Goal: Communication & Community: Answer question/provide support

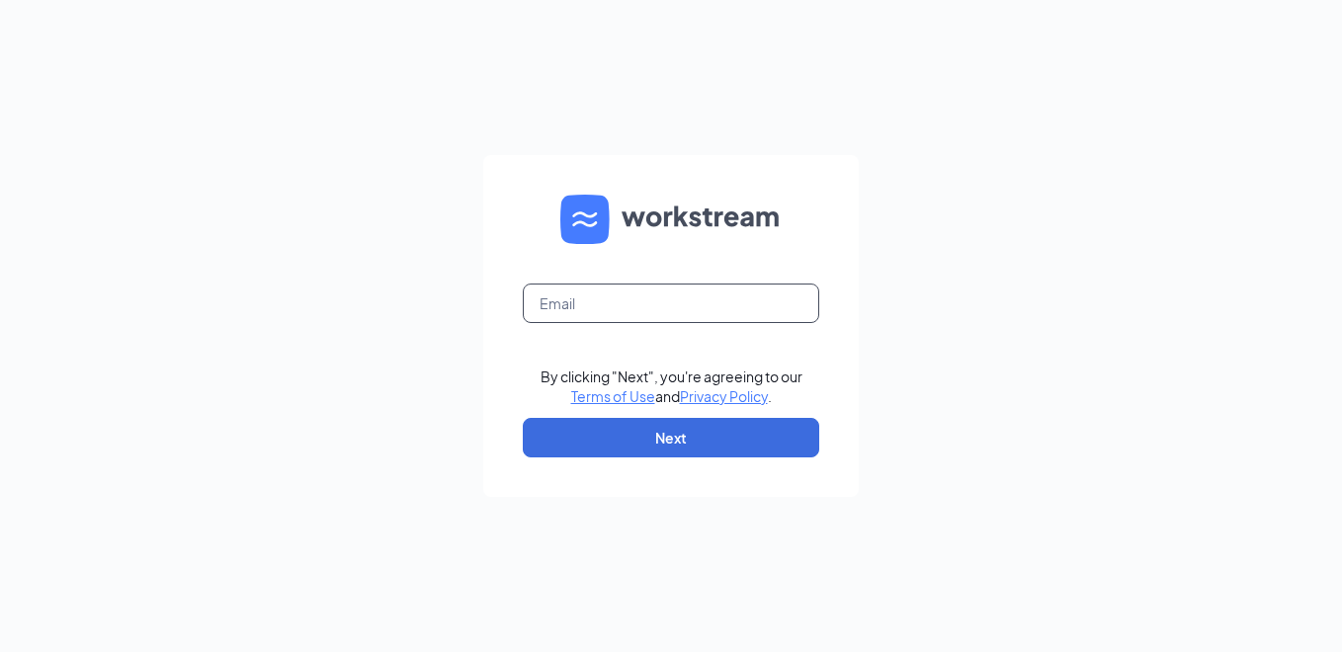
click at [559, 302] on input "text" at bounding box center [671, 304] width 296 height 40
type input "k750029@kfc.com"
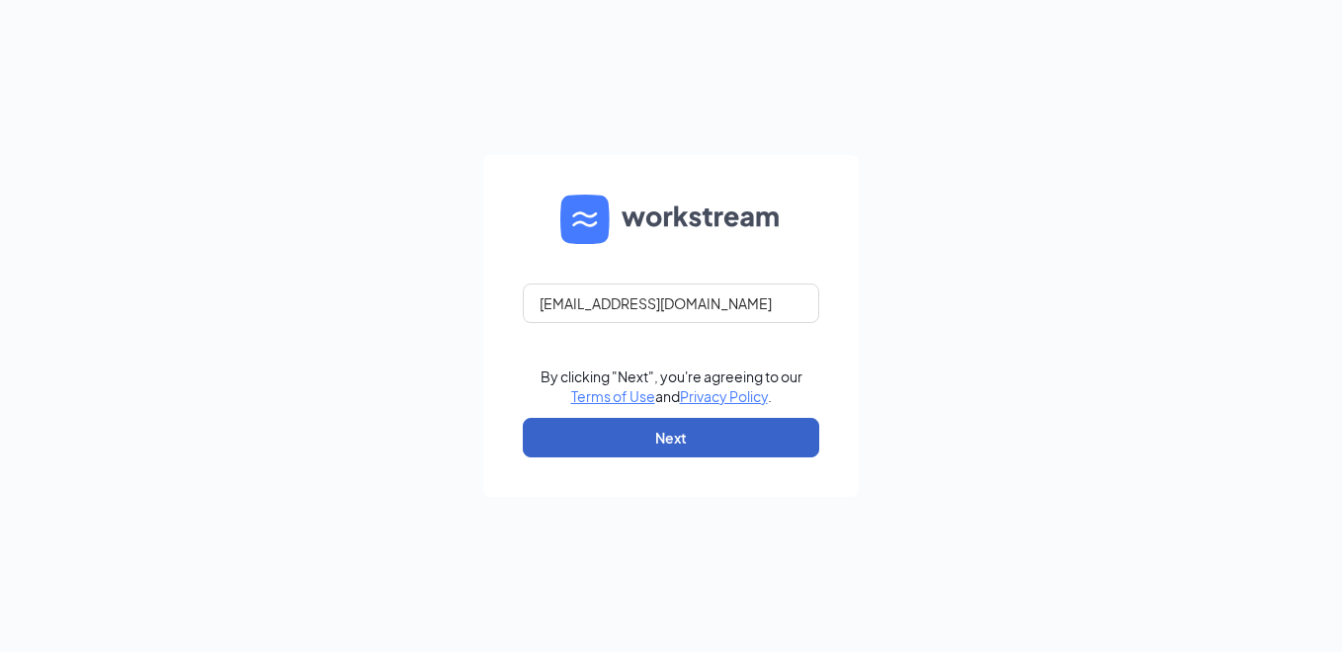
click at [658, 434] on button "Next" at bounding box center [671, 438] width 296 height 40
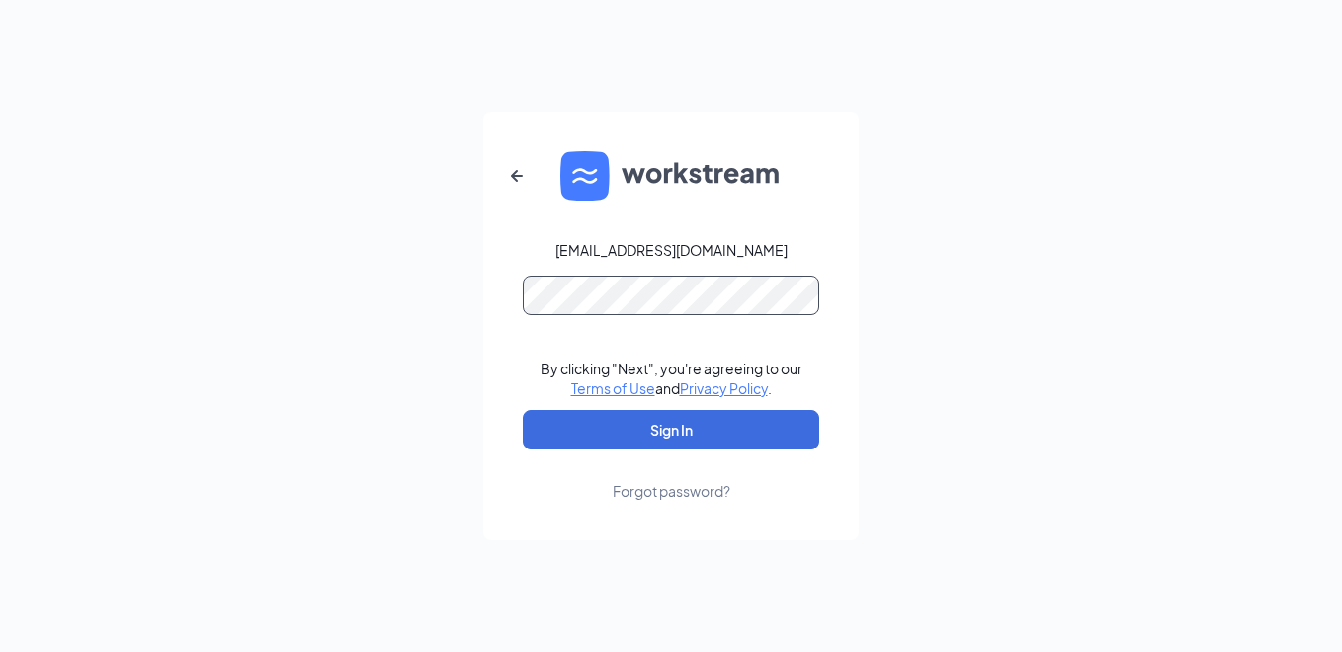
click at [523, 410] on button "Sign In" at bounding box center [671, 430] width 296 height 40
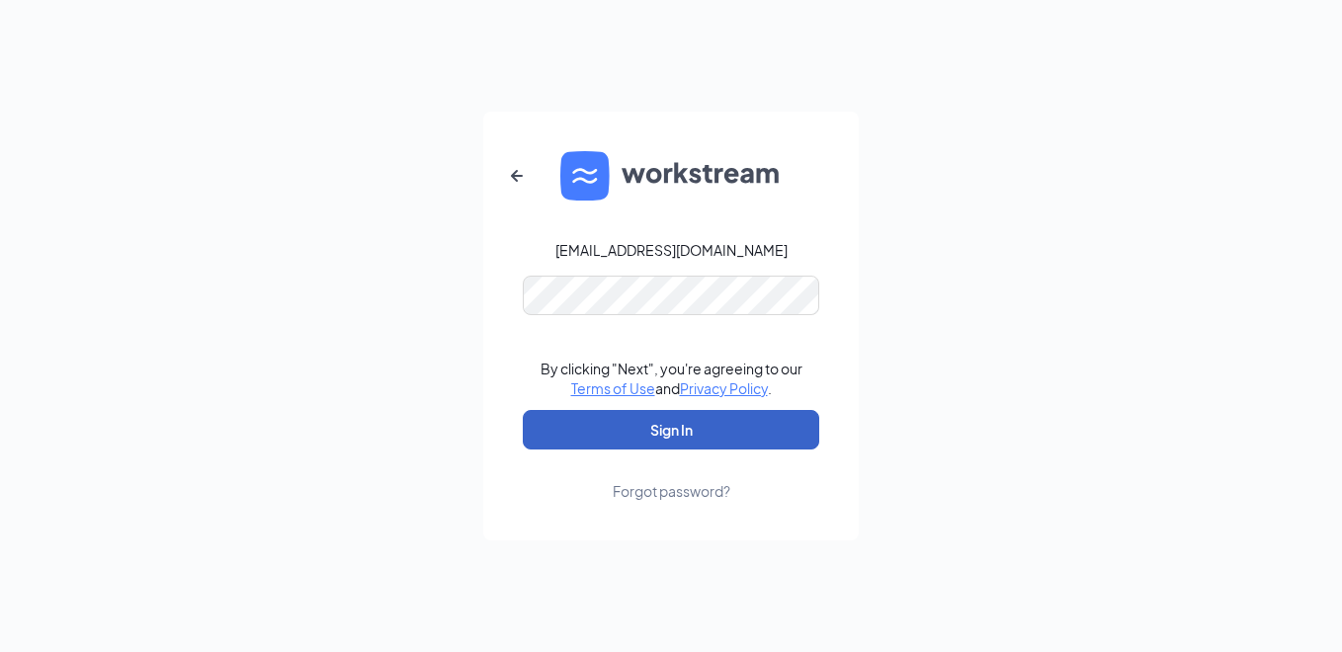
click at [682, 440] on button "Sign In" at bounding box center [671, 430] width 296 height 40
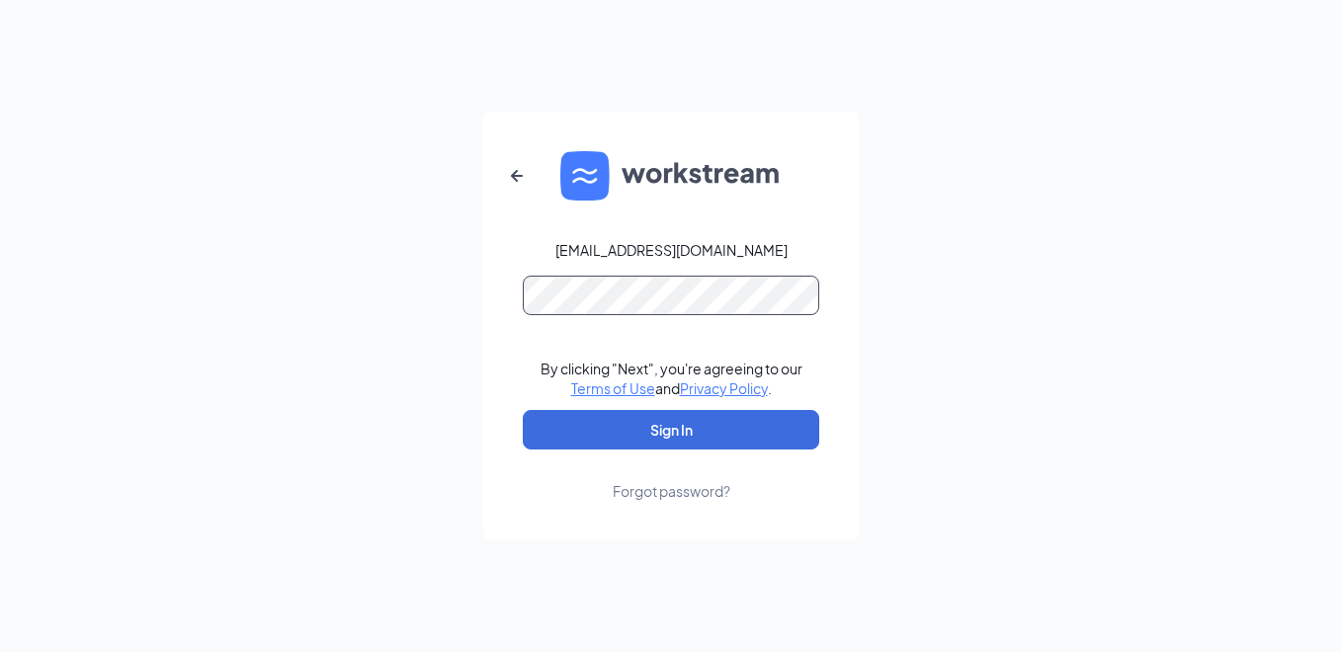
click at [523, 410] on button "Sign In" at bounding box center [671, 430] width 296 height 40
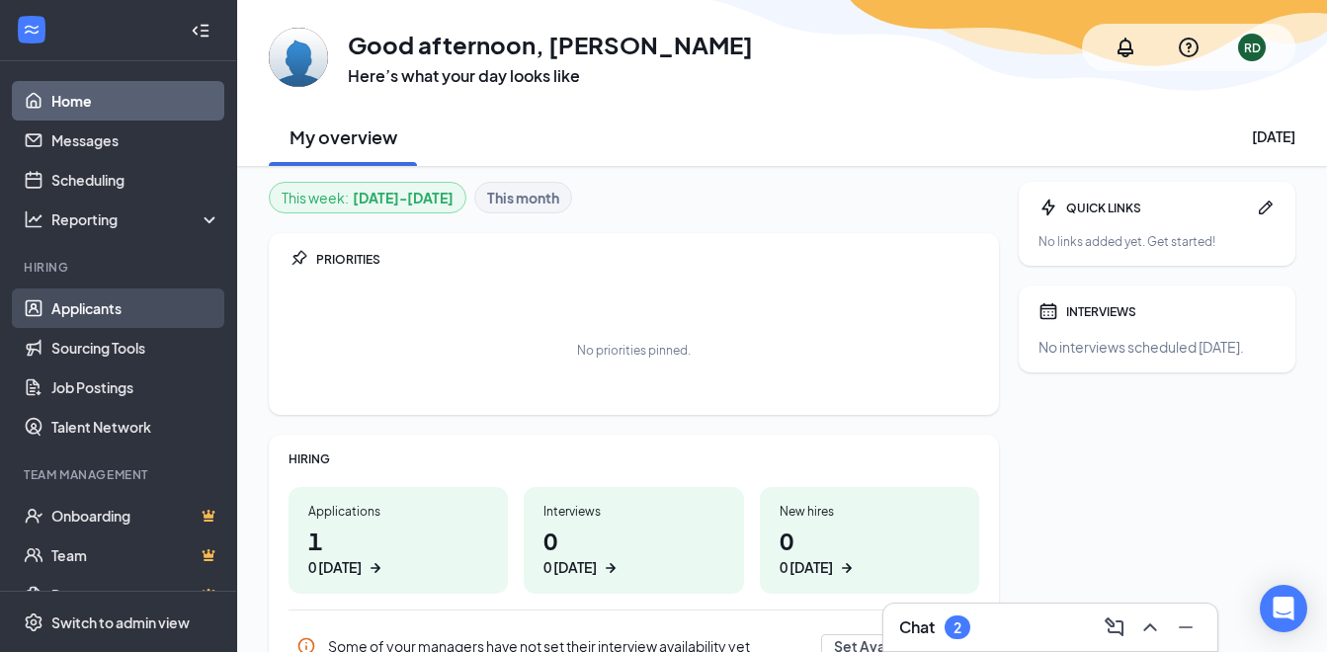
click at [116, 307] on link "Applicants" at bounding box center [135, 308] width 169 height 40
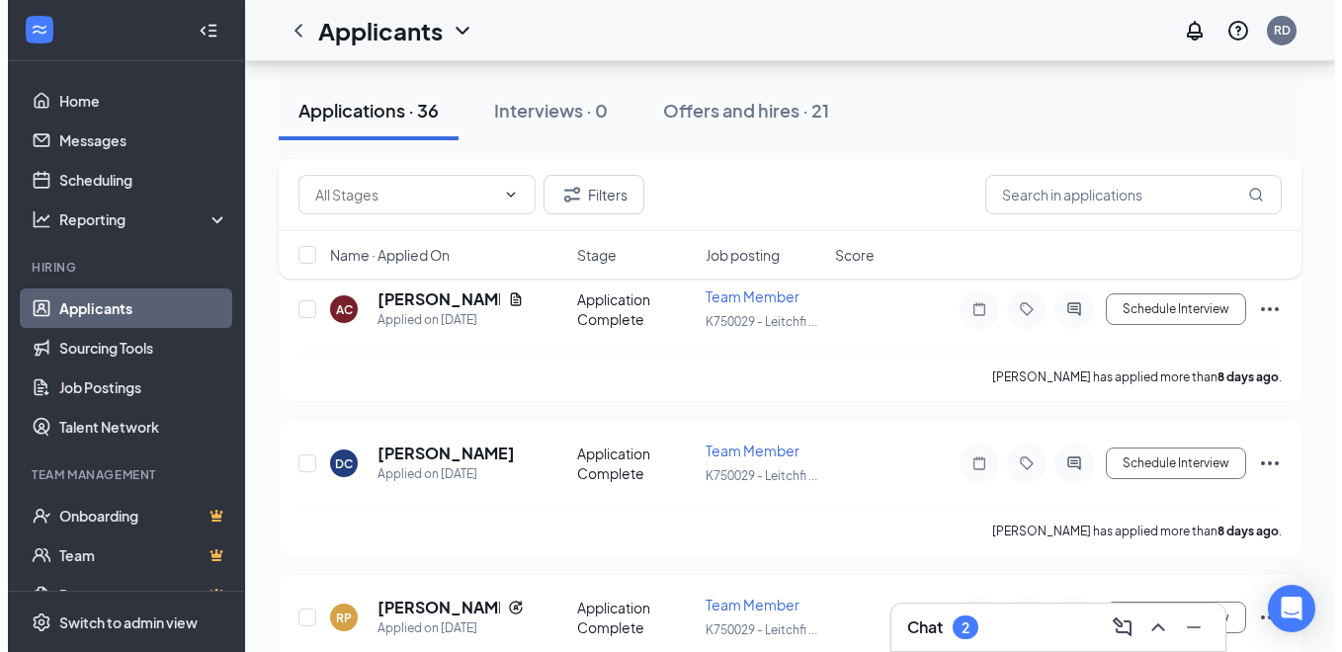
scroll to position [1482, 0]
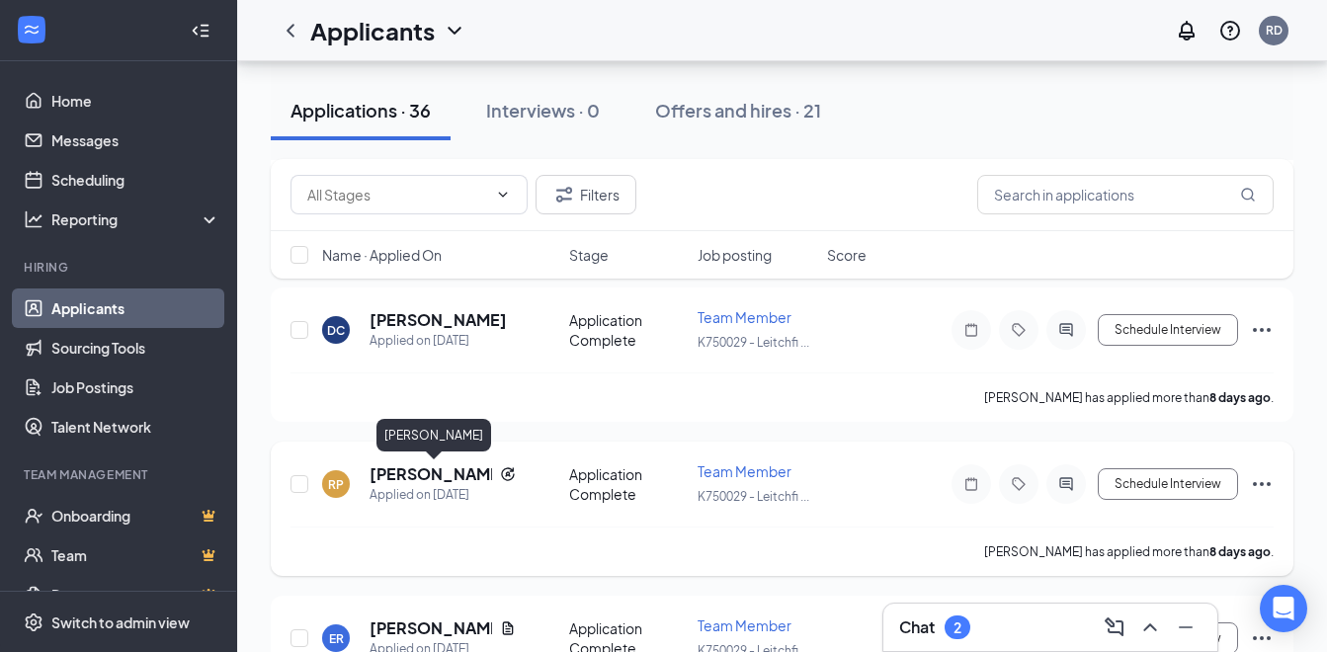
click at [443, 472] on h5 "[PERSON_NAME]" at bounding box center [430, 474] width 122 height 22
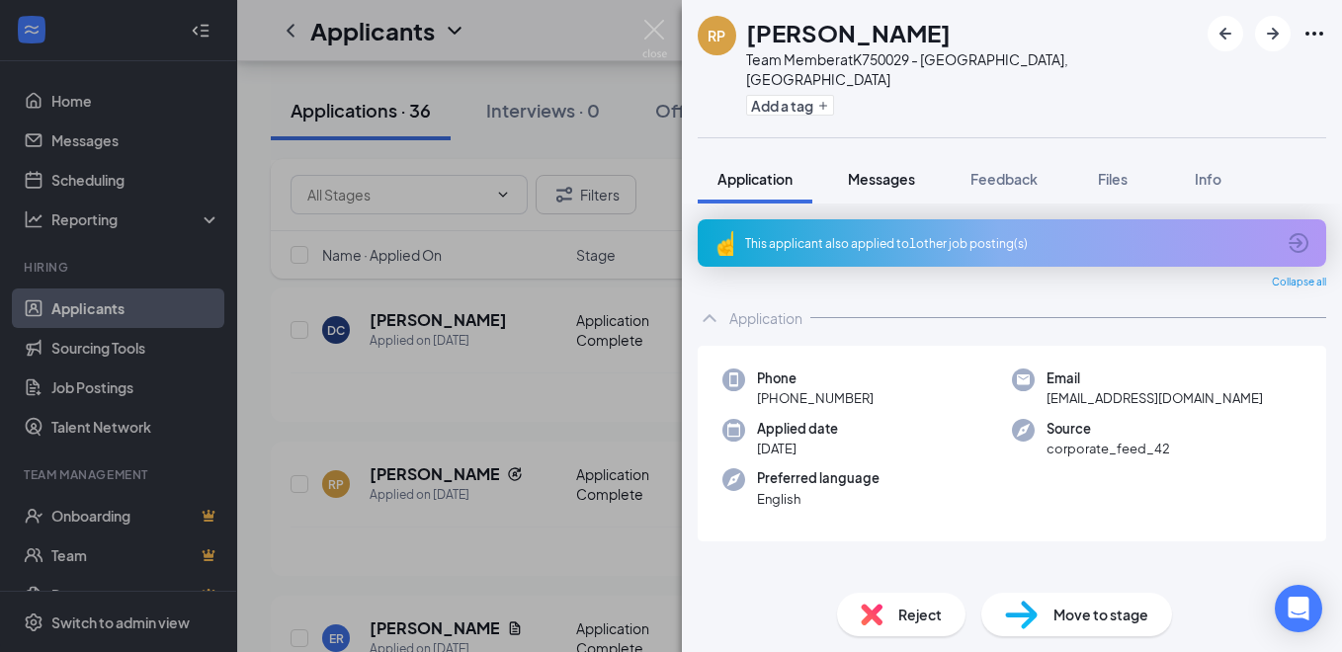
click at [892, 170] on span "Messages" at bounding box center [881, 179] width 67 height 18
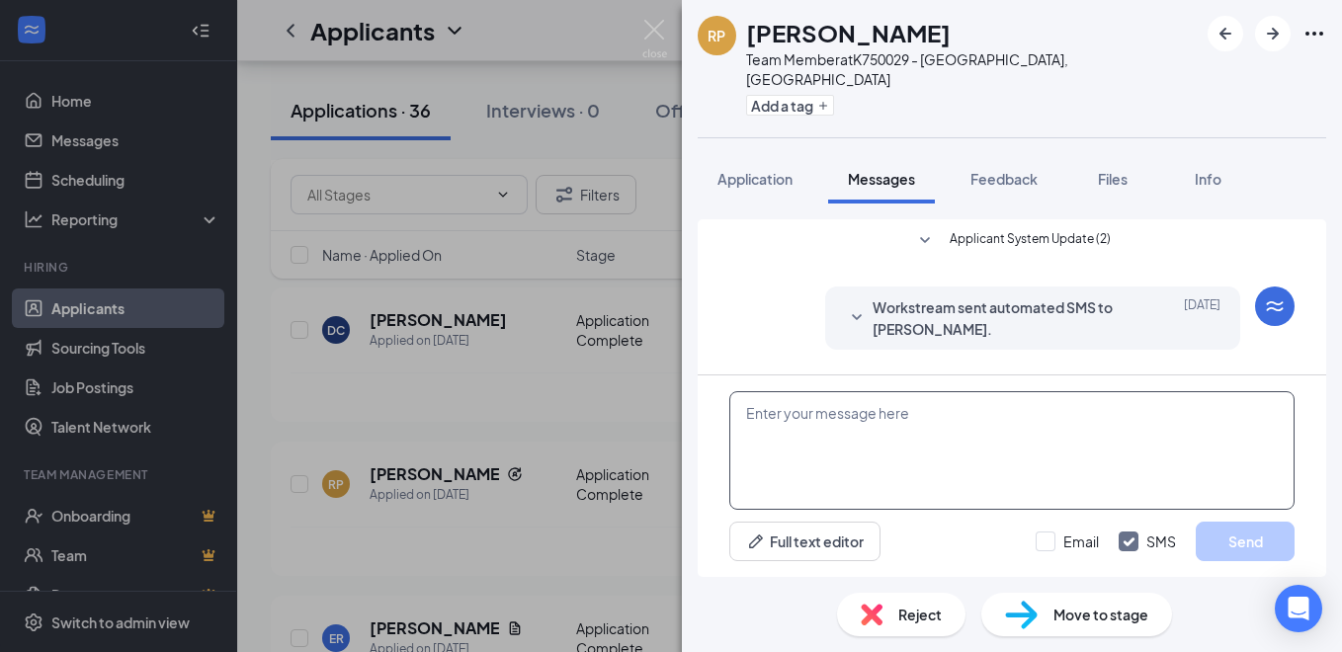
click at [778, 421] on textarea at bounding box center [1011, 450] width 565 height 119
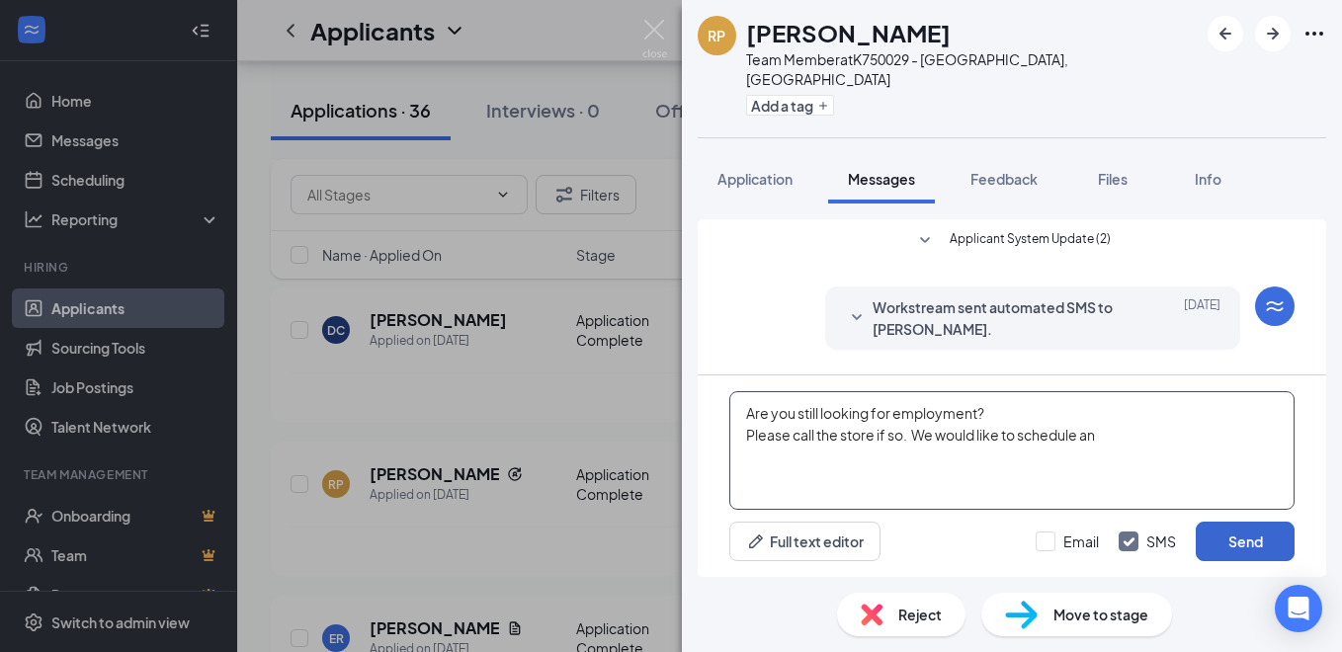
scroll to position [68, 0]
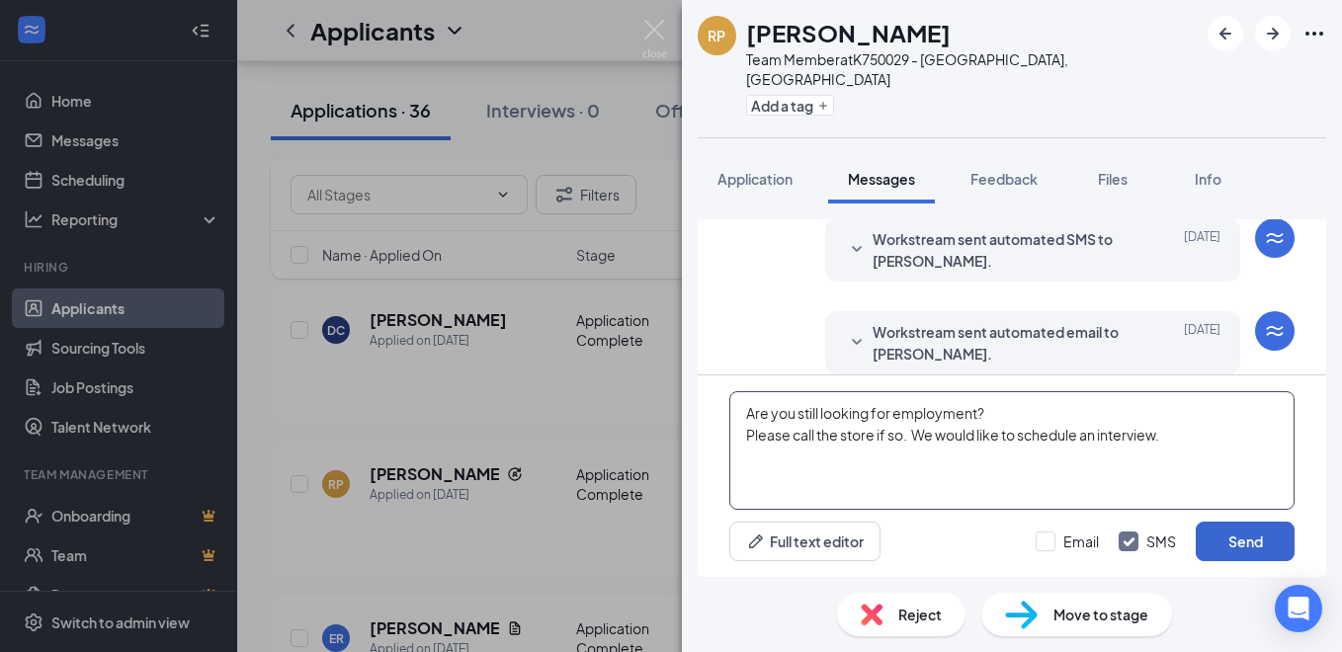
type textarea "Are you still looking for employment? Please call the store if so. We would lik…"
click at [1248, 549] on button "Send" at bounding box center [1244, 542] width 99 height 40
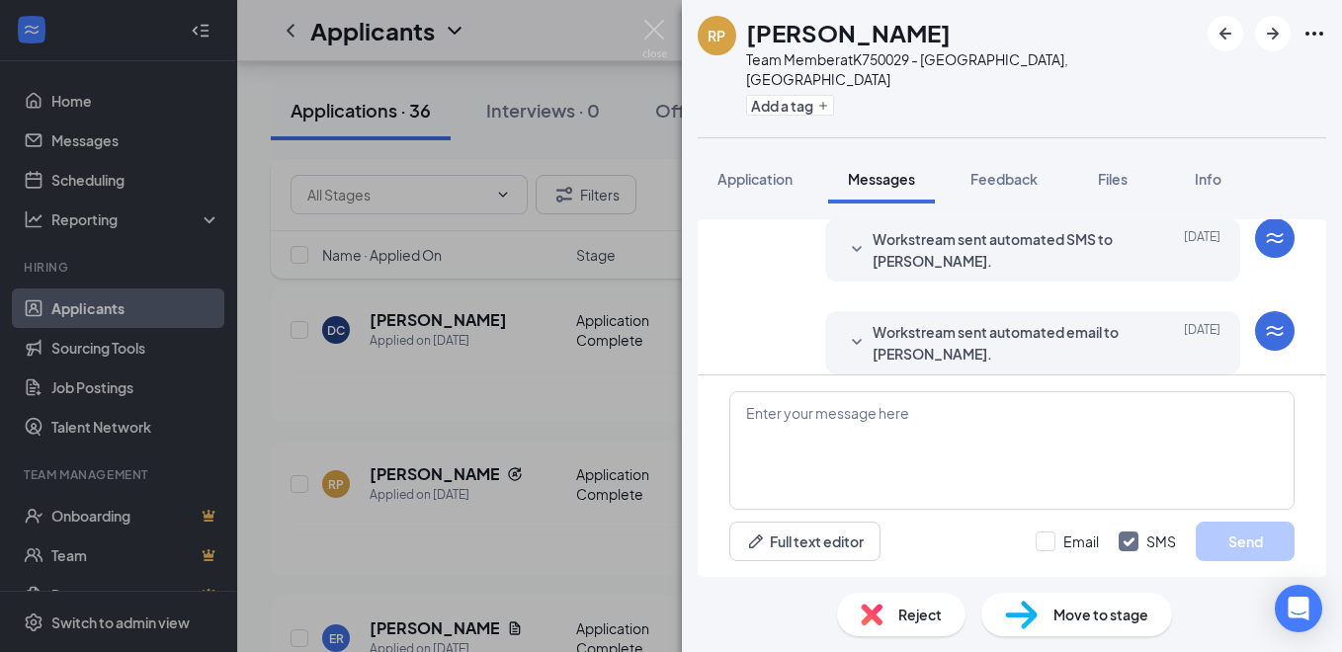
scroll to position [238, 0]
